Goal: Transaction & Acquisition: Purchase product/service

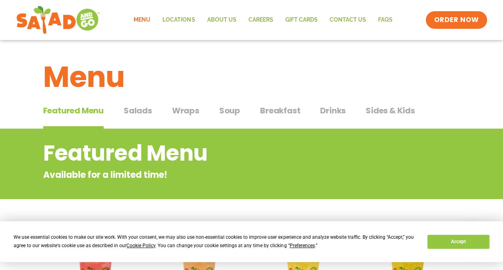
click at [131, 114] on span "Salads" at bounding box center [138, 110] width 28 height 12
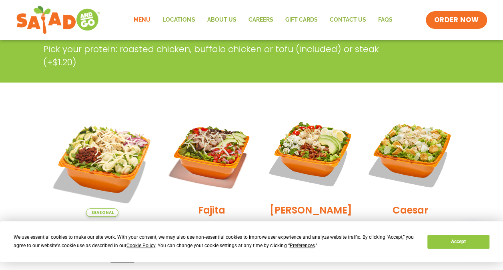
scroll to position [159, 0]
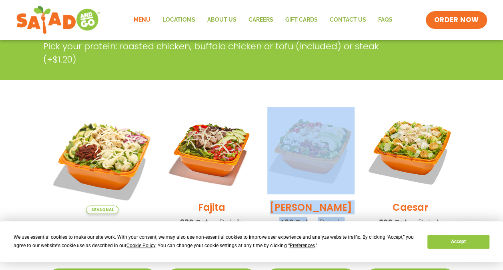
drag, startPoint x: 508, startPoint y: 70, endPoint x: 356, endPoint y: 153, distance: 173.9
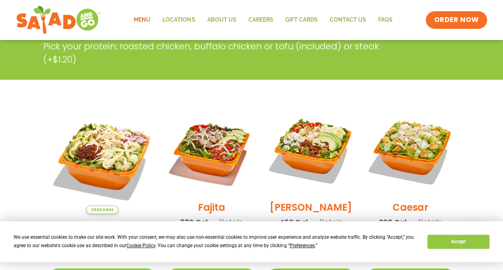
drag, startPoint x: 500, startPoint y: 68, endPoint x: 500, endPoint y: 77, distance: 8.8
click at [500, 77] on div "Salads Our house-made dressings make our huge portions even more delicious. Goo…" at bounding box center [251, 25] width 503 height 110
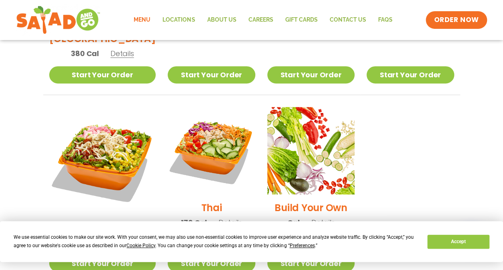
scroll to position [562, 0]
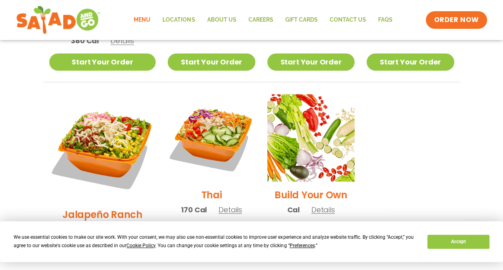
click at [113, 241] on link "Start Your Order" at bounding box center [102, 249] width 107 height 17
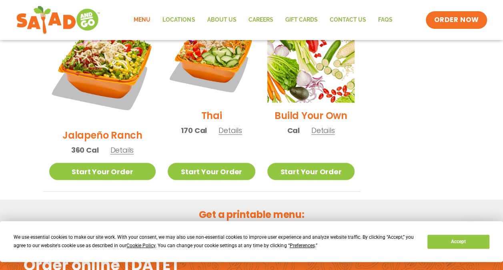
scroll to position [562, 0]
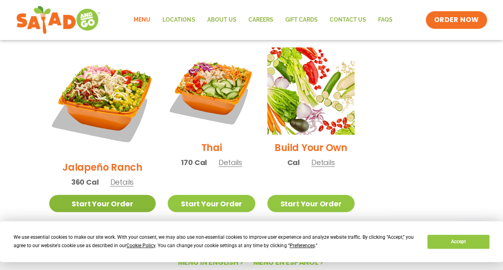
click at [105, 194] on link "Start Your Order" at bounding box center [102, 202] width 107 height 17
